Goal: Information Seeking & Learning: Learn about a topic

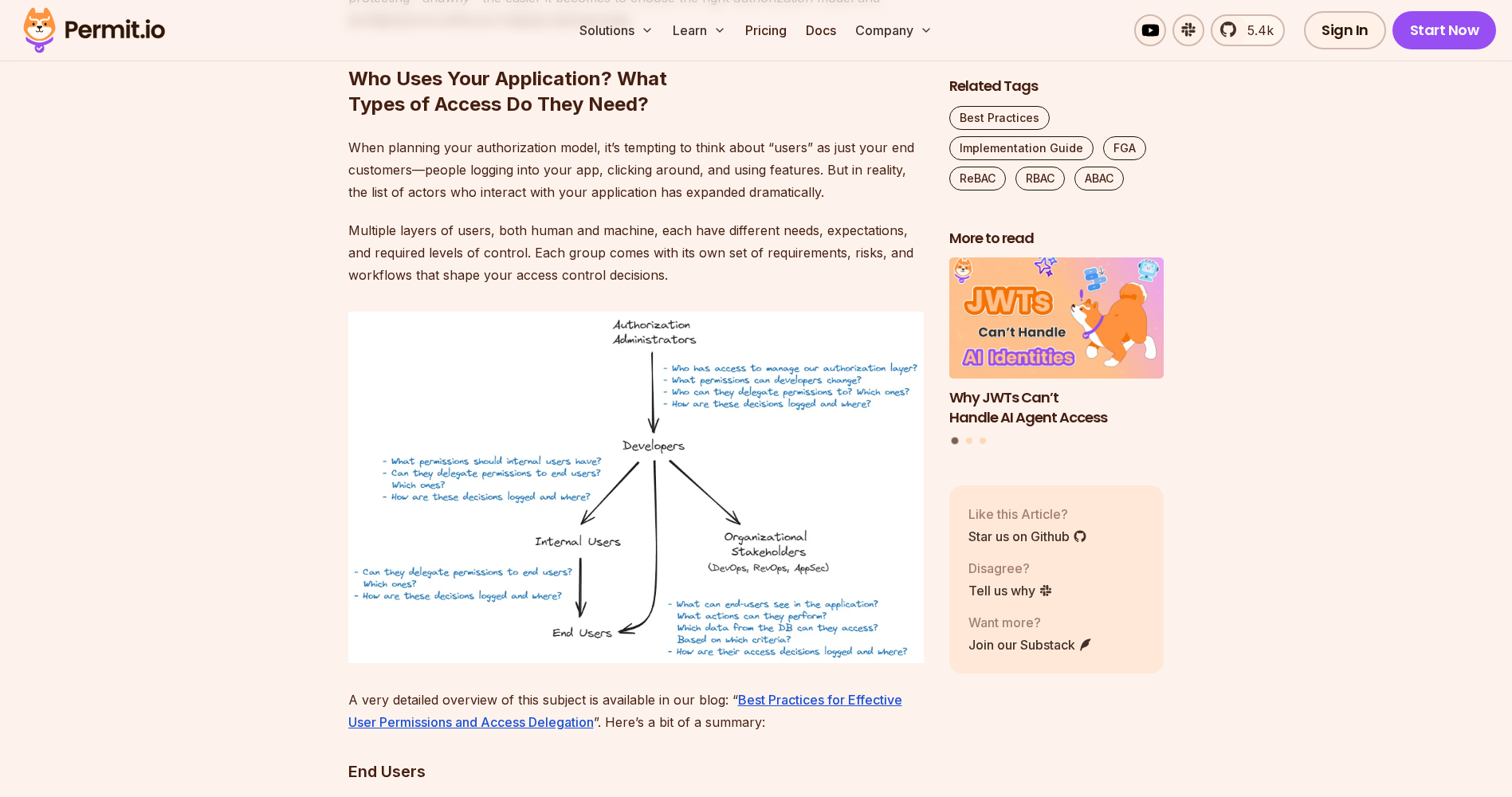
scroll to position [5316, 0]
click at [637, 495] on img at bounding box center [636, 487] width 576 height 352
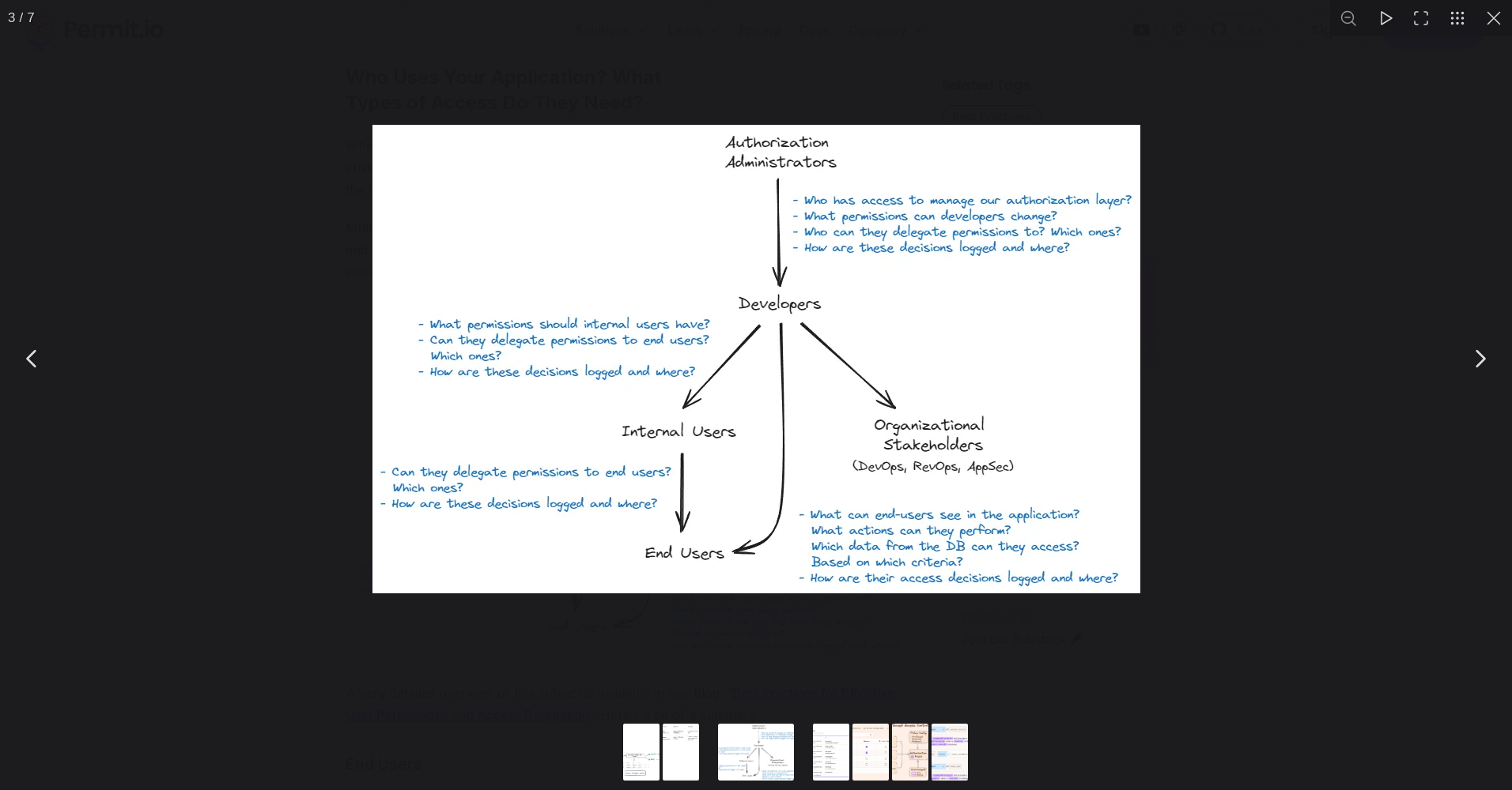
click at [733, 426] on img "You can close this modal content with the ESC key" at bounding box center [756, 359] width 768 height 468
click at [752, 410] on img "You can close this modal content with the ESC key" at bounding box center [756, 359] width 768 height 468
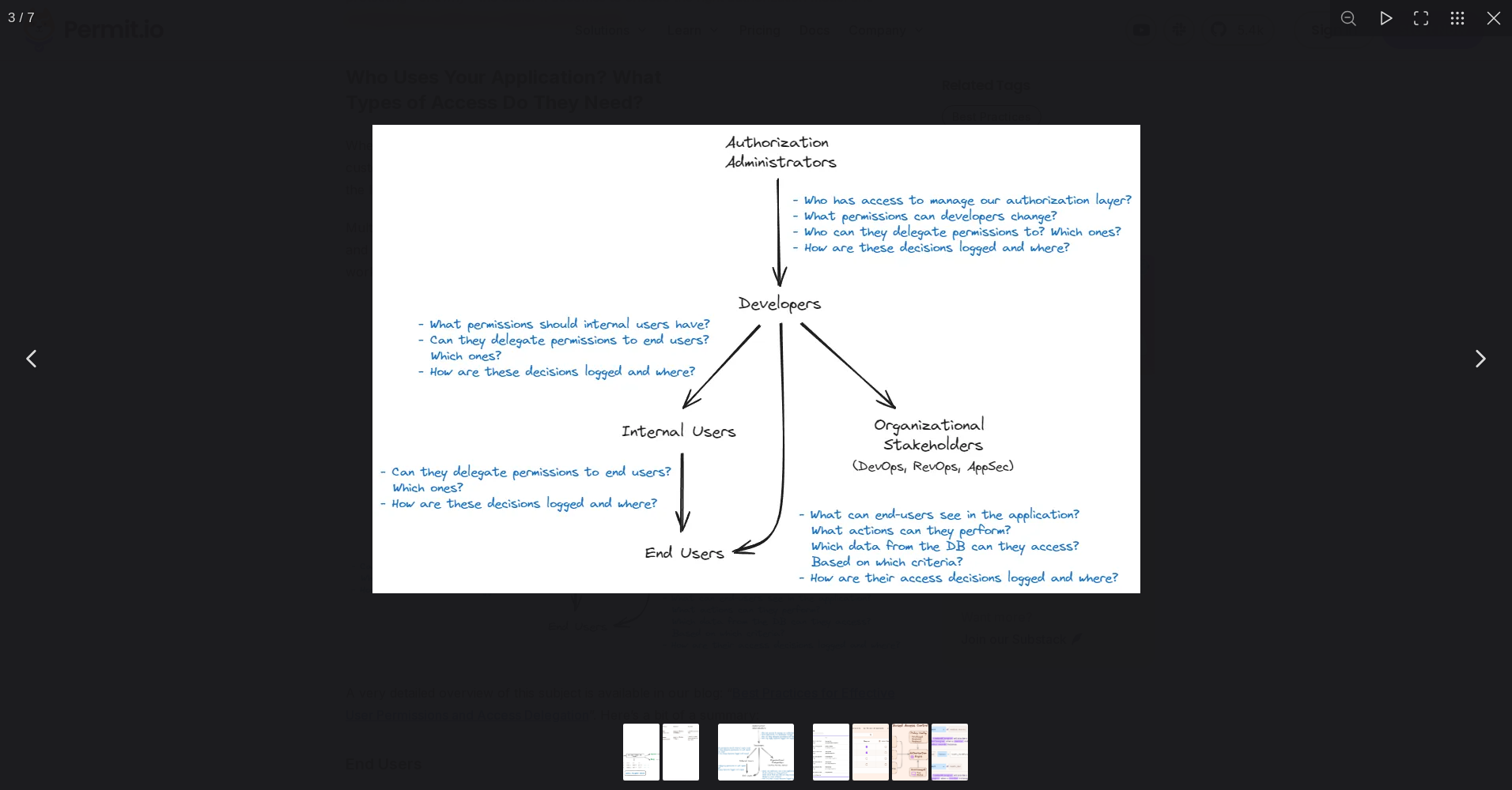
click at [752, 410] on img "You can close this modal content with the ESC key" at bounding box center [756, 359] width 768 height 468
click at [1476, 359] on button "You can close this modal content with the ESC key" at bounding box center [1479, 359] width 40 height 40
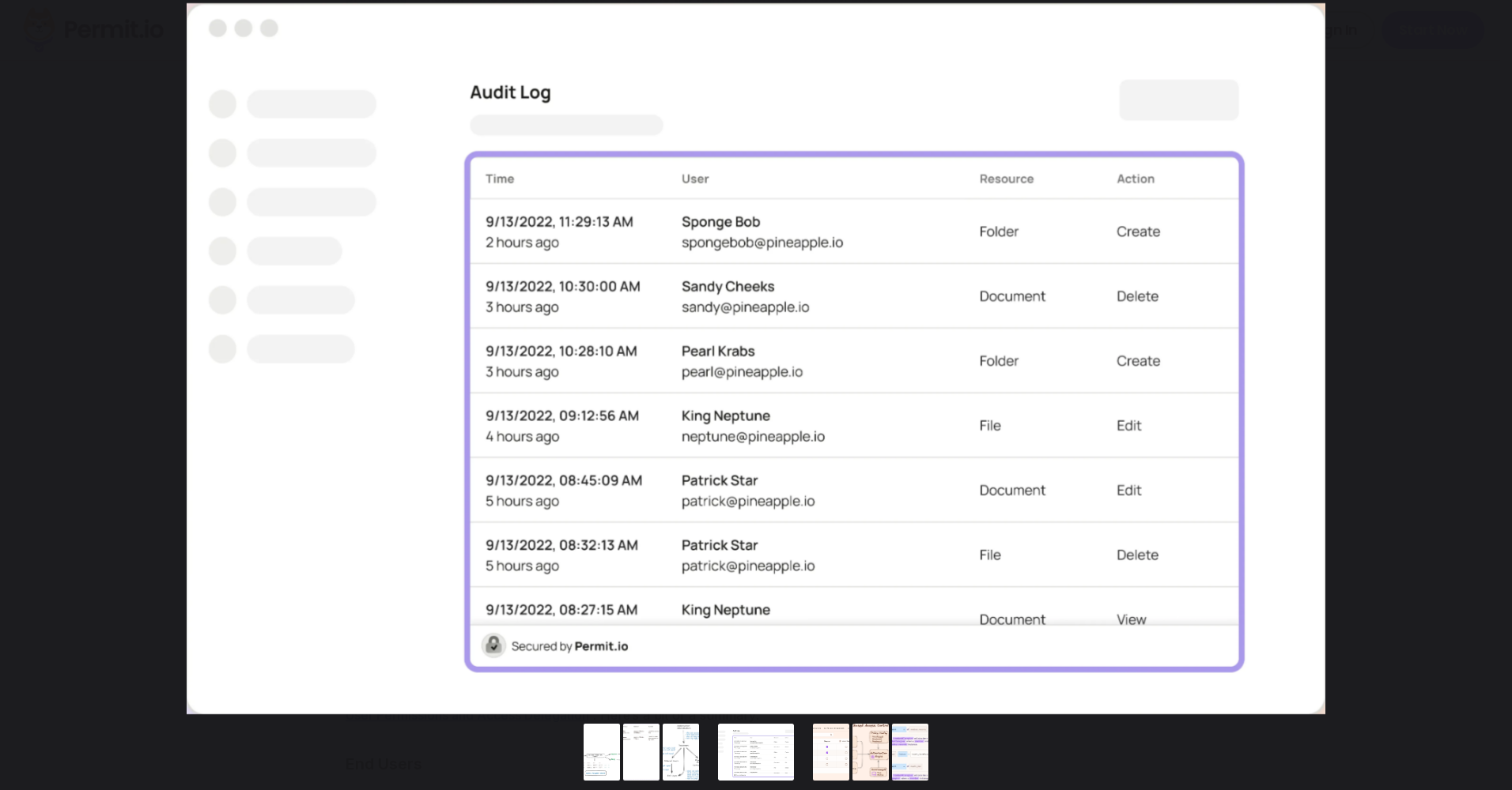
click at [1476, 359] on button "You can close this modal content with the ESC key" at bounding box center [1479, 359] width 40 height 40
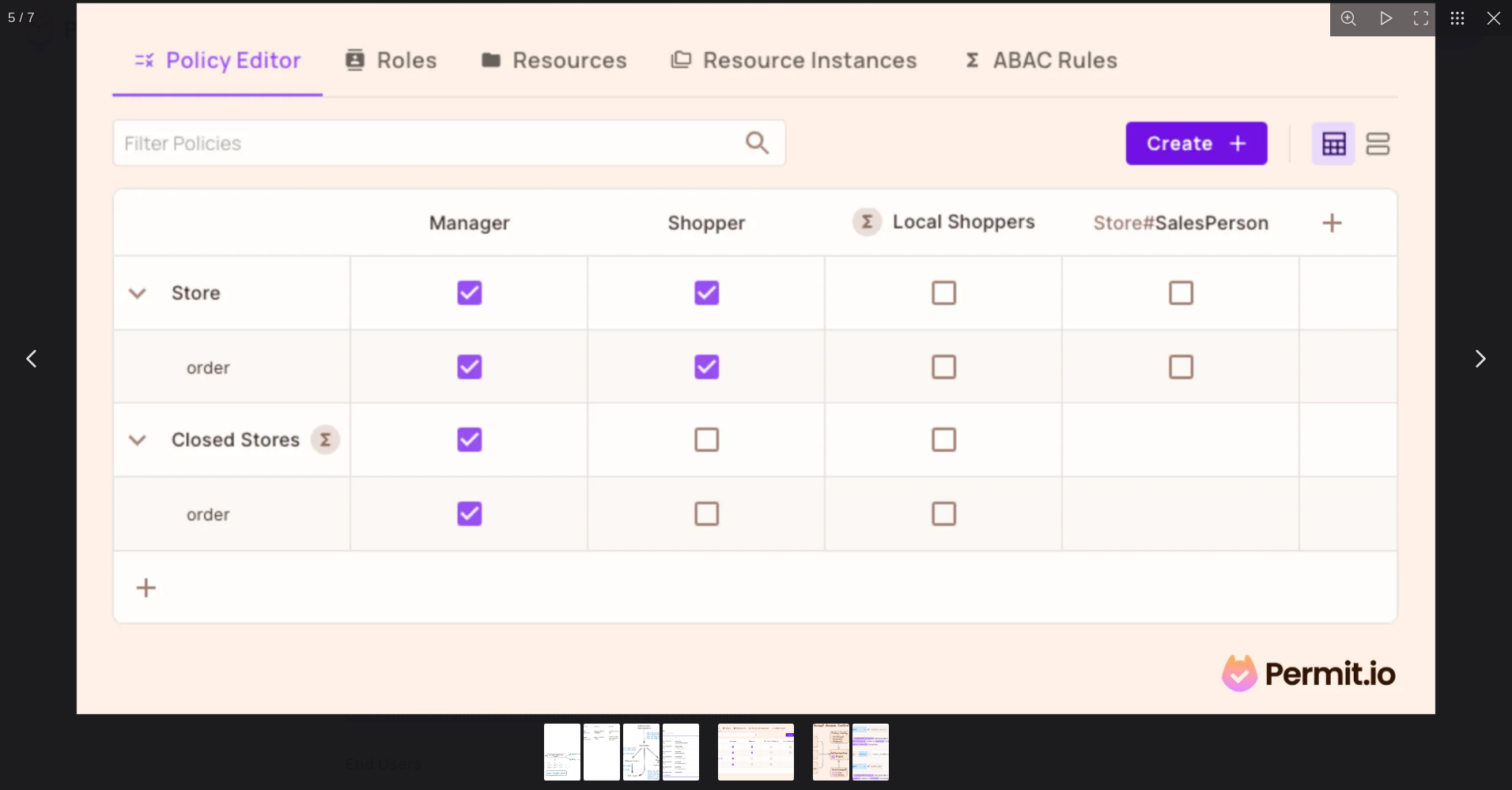
click at [1479, 362] on button "You can close this modal content with the ESC key" at bounding box center [1479, 359] width 40 height 40
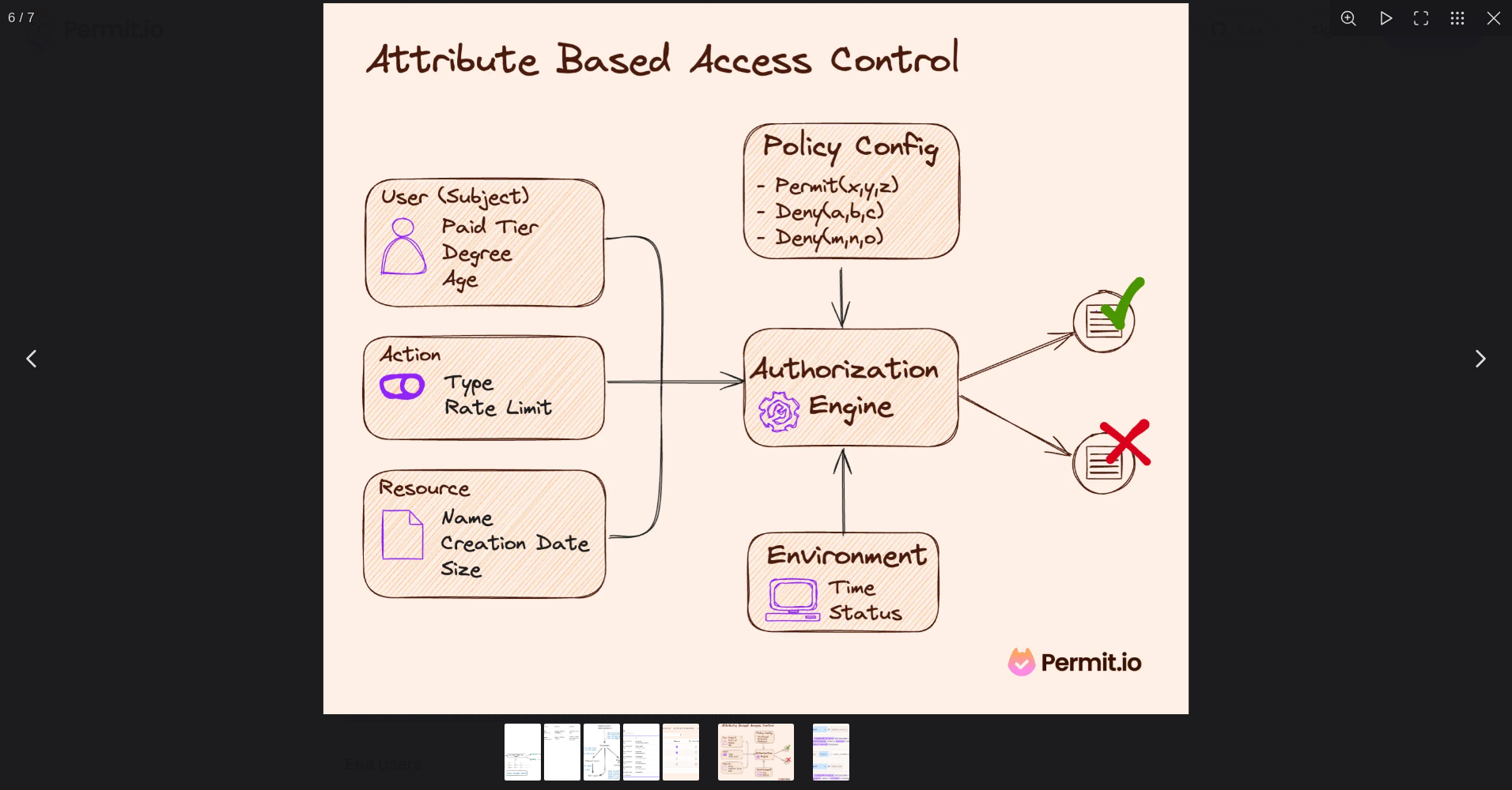
click at [1490, 358] on button "You can close this modal content with the ESC key" at bounding box center [1479, 359] width 40 height 40
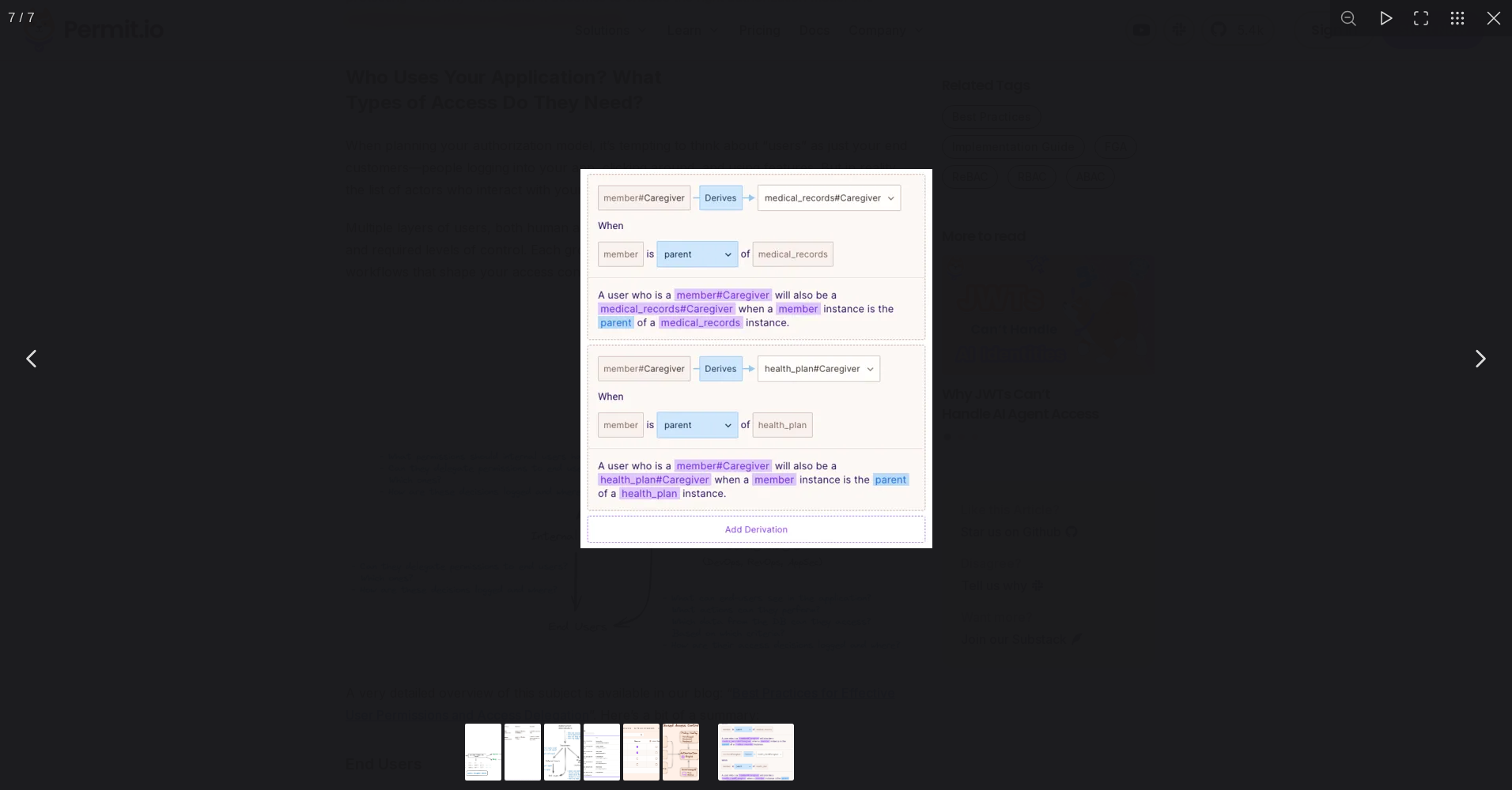
click at [1490, 358] on button "You can close this modal content with the ESC key" at bounding box center [1479, 359] width 40 height 40
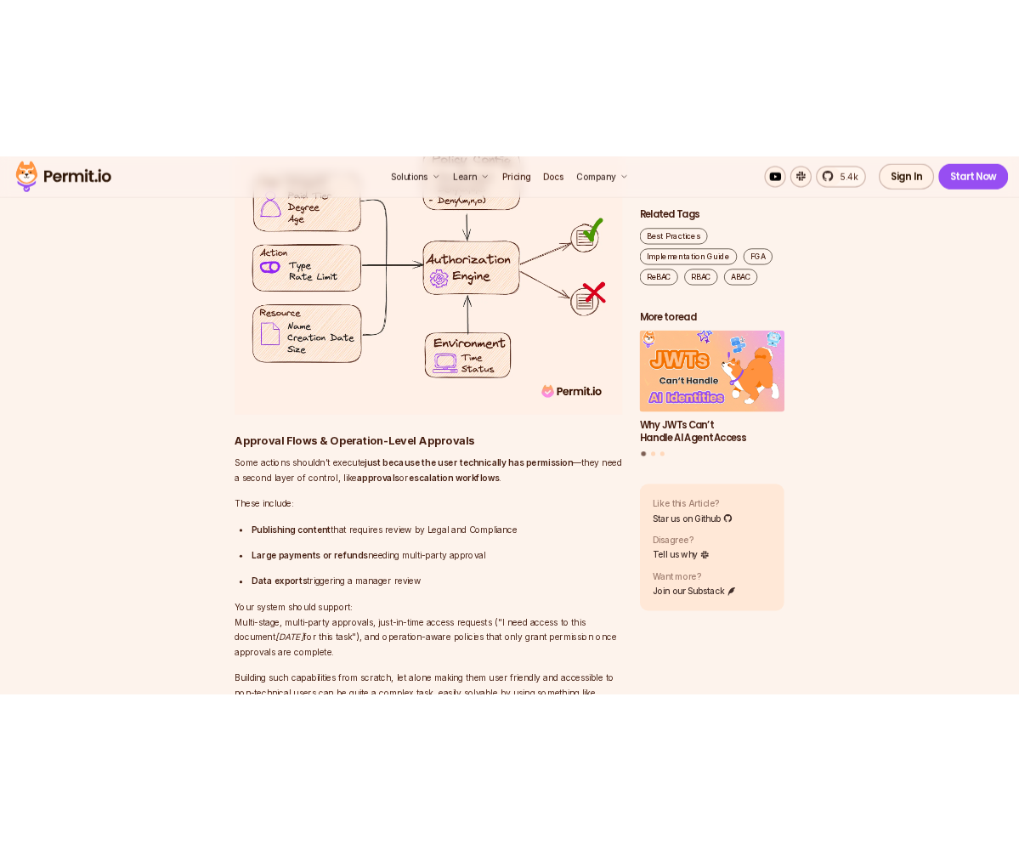
scroll to position [11386, 0]
